Goal: Information Seeking & Learning: Find specific fact

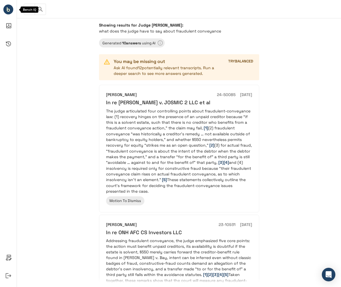
click at [5, 7] on circle "Bench IQ" at bounding box center [8, 10] width 10 height 10
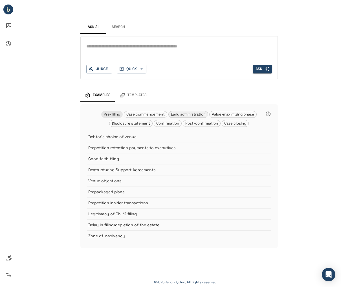
click at [195, 114] on span "Early administration" at bounding box center [188, 114] width 39 height 5
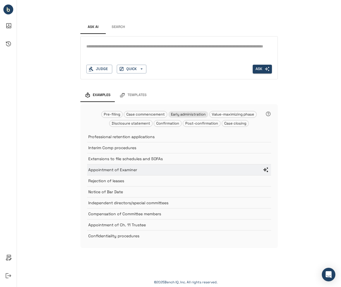
click at [130, 168] on p "Appointment of Examiner" at bounding box center [172, 170] width 169 height 6
type textarea "**********"
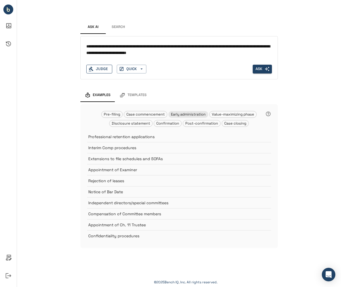
click at [104, 69] on div "Judge" at bounding box center [99, 69] width 26 height 9
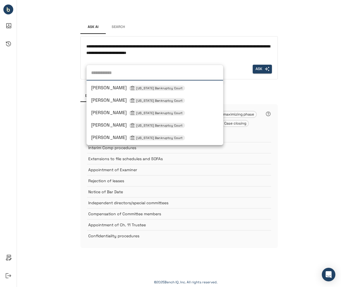
click at [113, 88] on span "[PERSON_NAME] [US_STATE] Bankruptcy Court" at bounding box center [138, 88] width 94 height 6
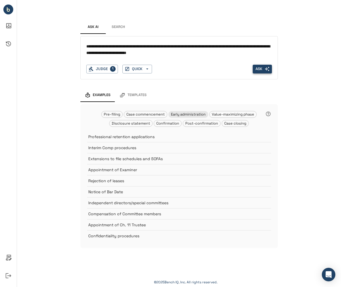
click at [265, 68] on icon "button" at bounding box center [267, 68] width 5 height 5
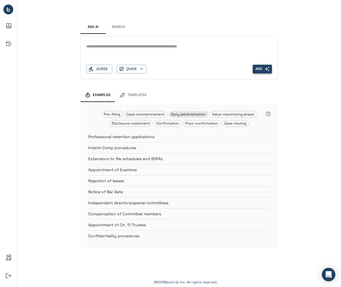
click at [20, 63] on div "Ask AI Search * Judge QUICK Ask Examples Templates Pre-filing Case commencement…" at bounding box center [179, 129] width 324 height 259
